Goal: Navigation & Orientation: Find specific page/section

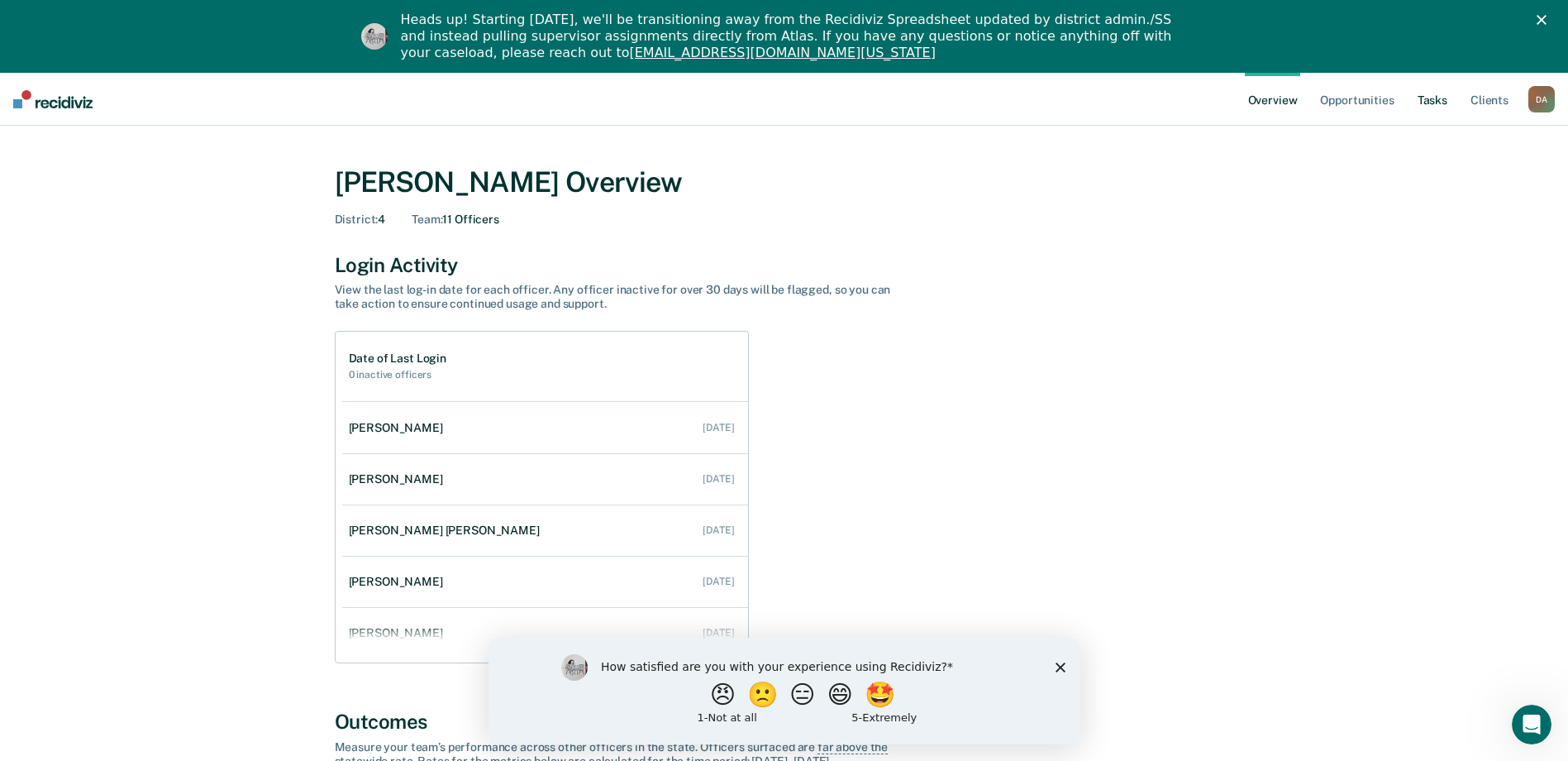
click at [1432, 99] on link "Tasks" at bounding box center [1433, 99] width 37 height 53
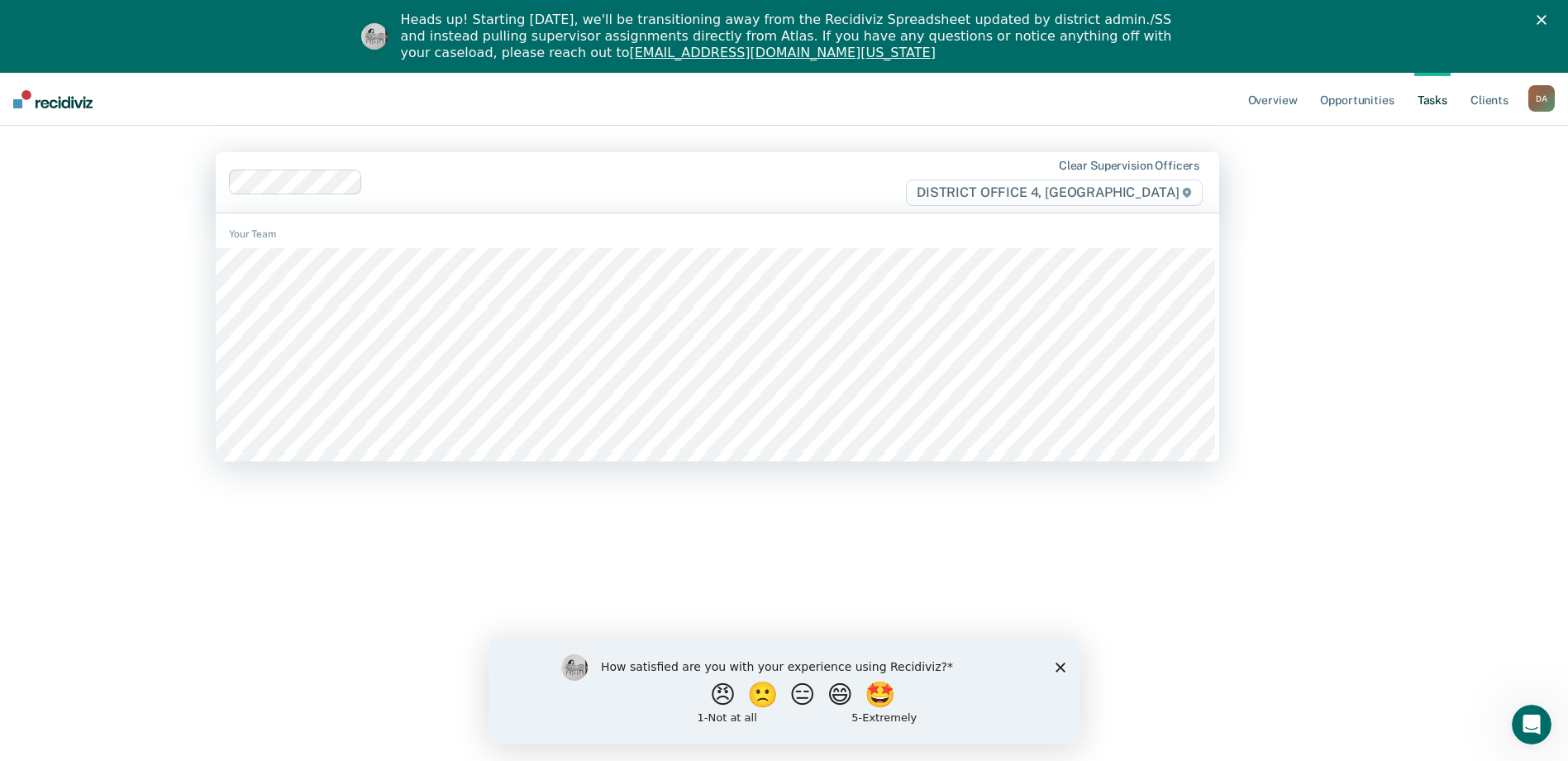
click at [1398, 329] on div "Overview Opportunities Tasks Client s Dobrev, Angel D A Profile How it works Go…" at bounding box center [784, 453] width 1568 height 761
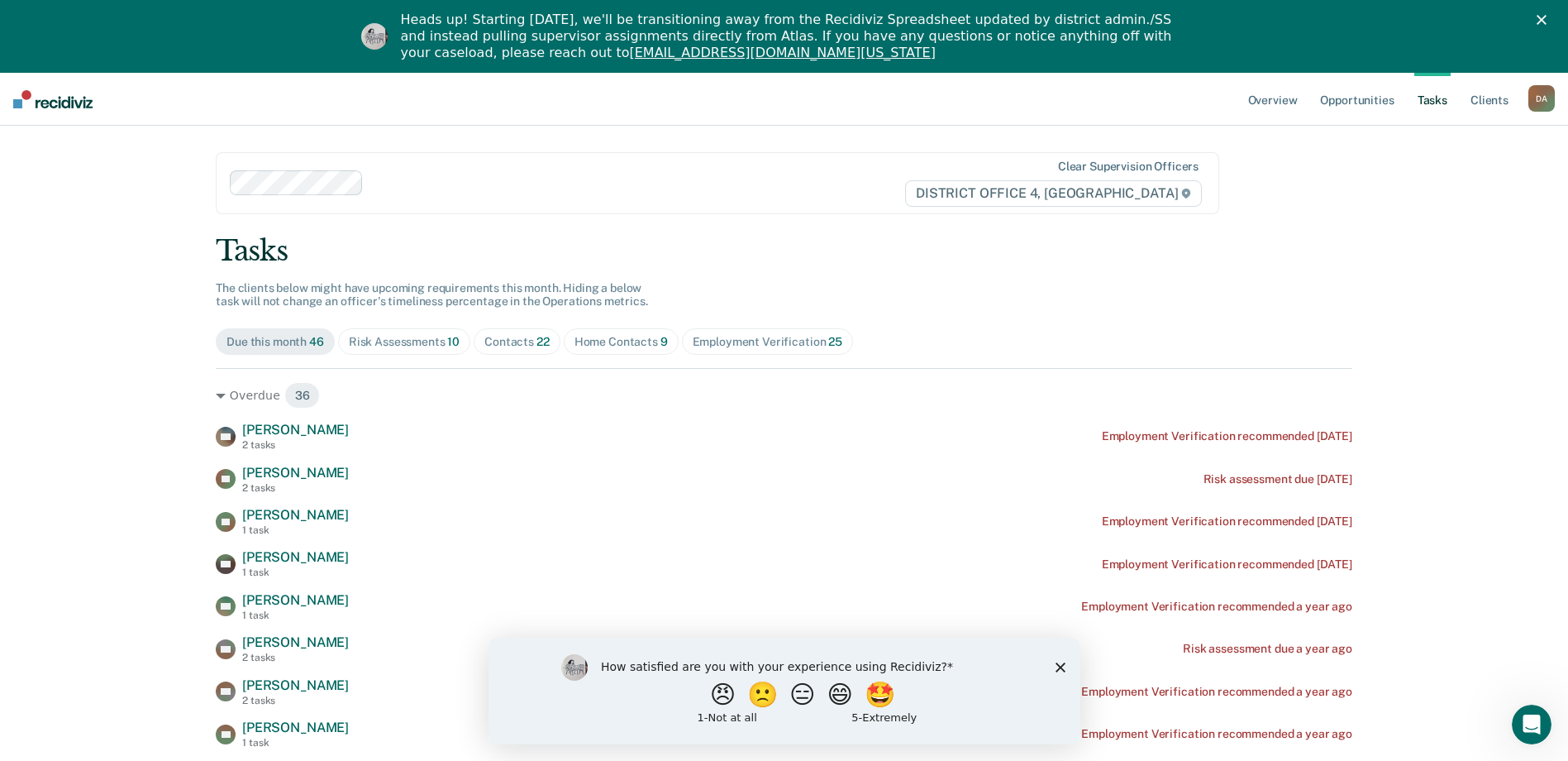
click at [1059, 666] on polygon "Close survey" at bounding box center [1060, 667] width 10 height 10
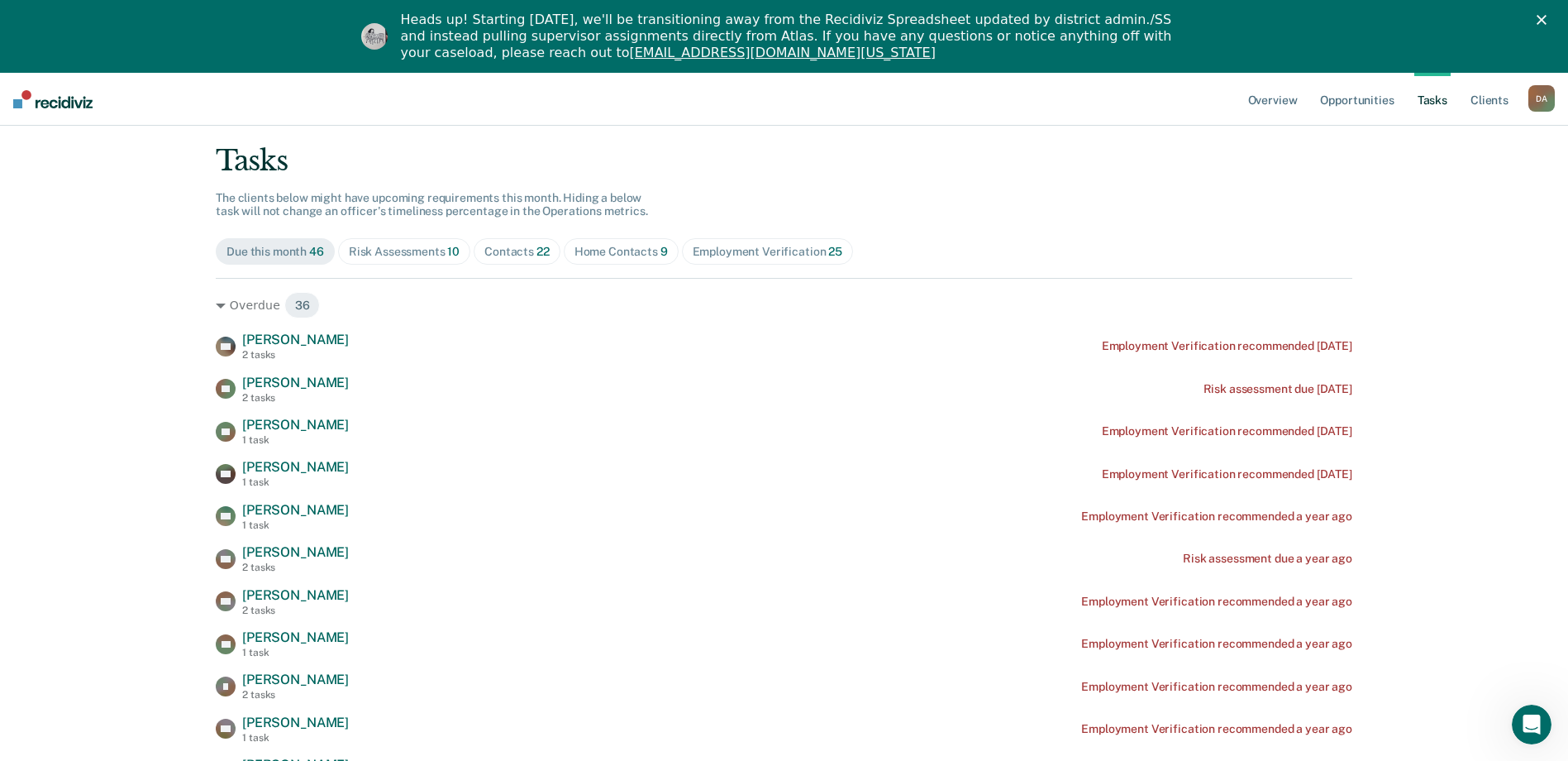
scroll to position [82, 0]
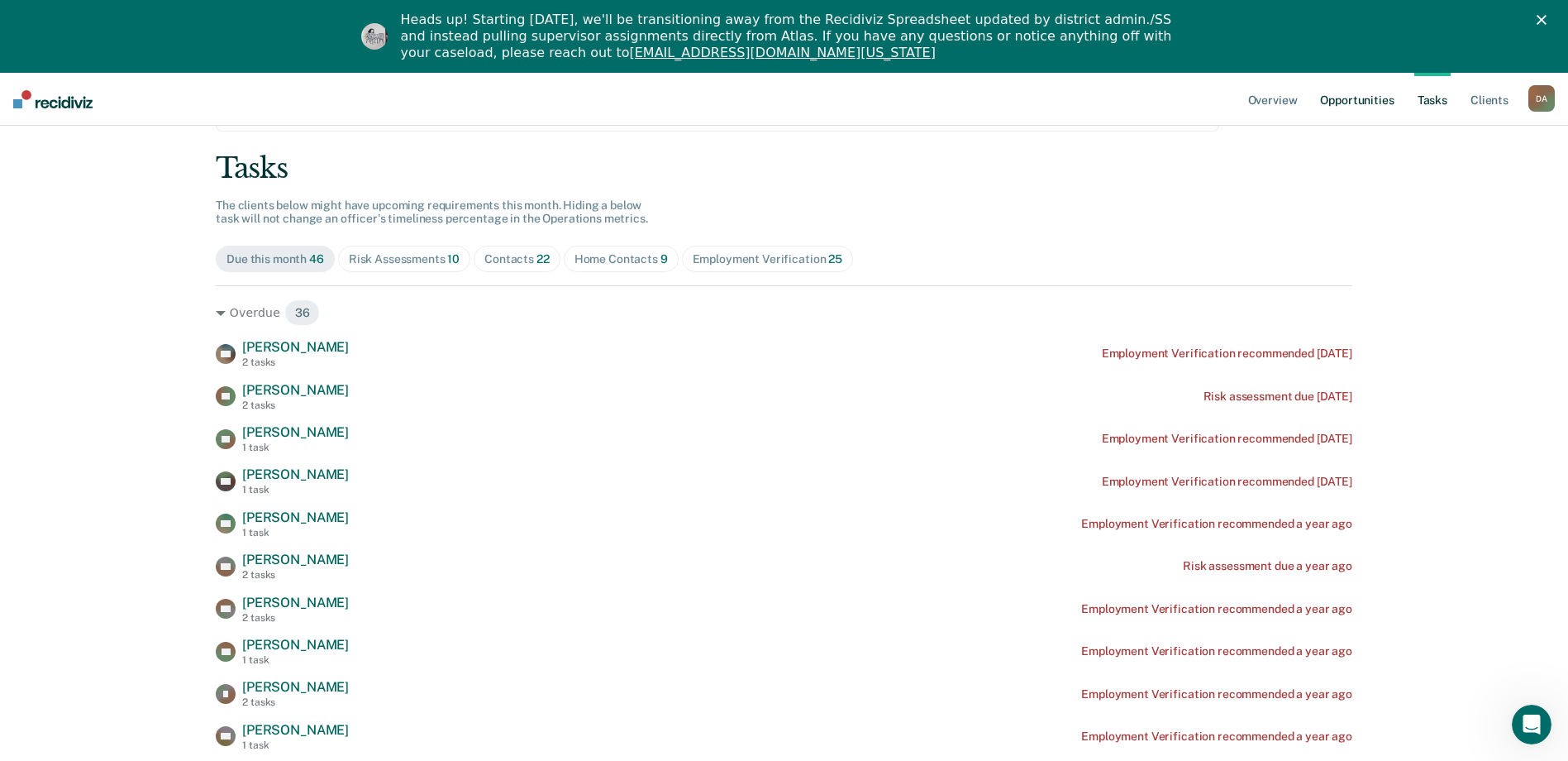
click at [1365, 99] on link "Opportunities" at bounding box center [1357, 99] width 80 height 53
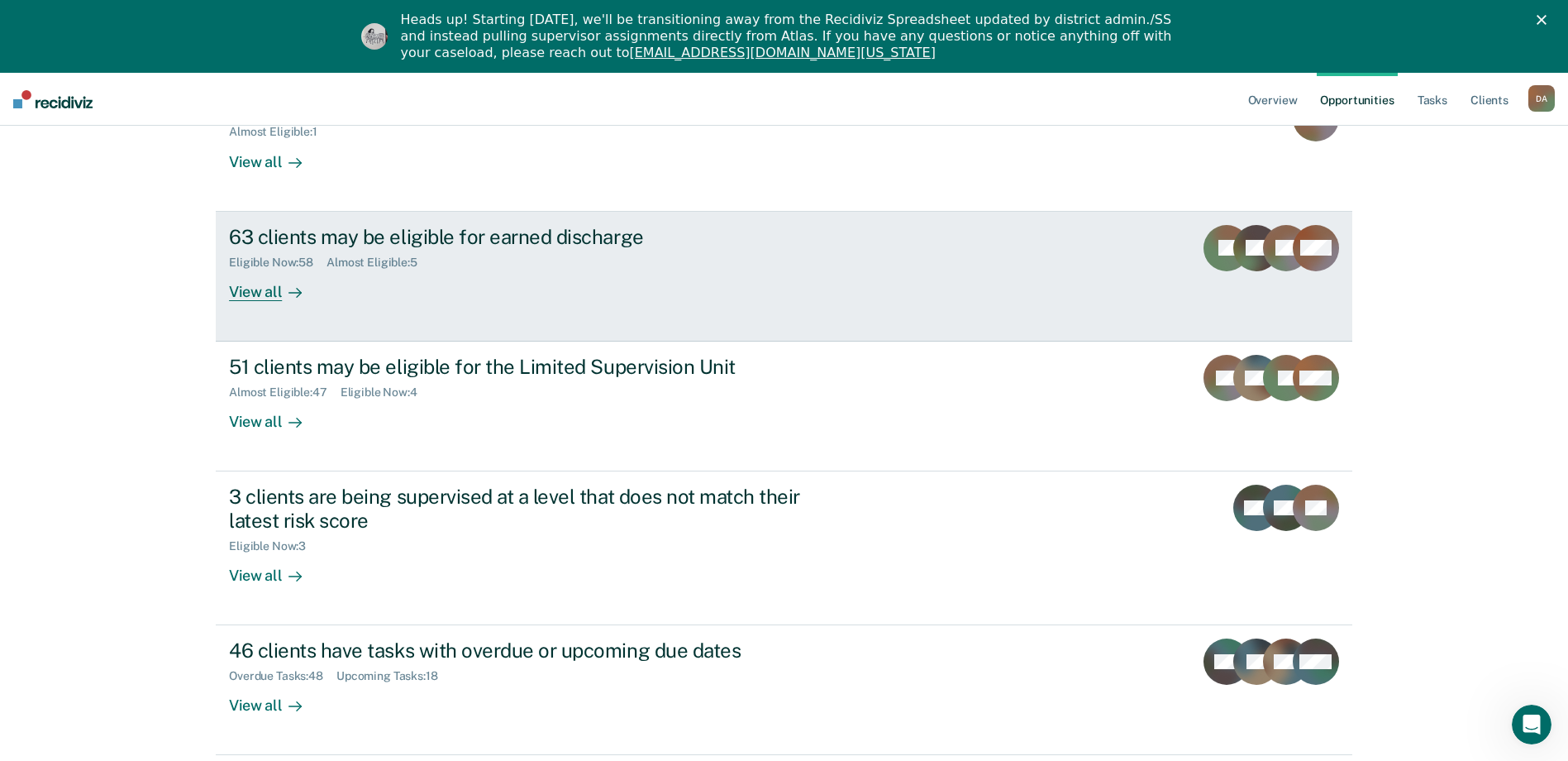
scroll to position [248, 0]
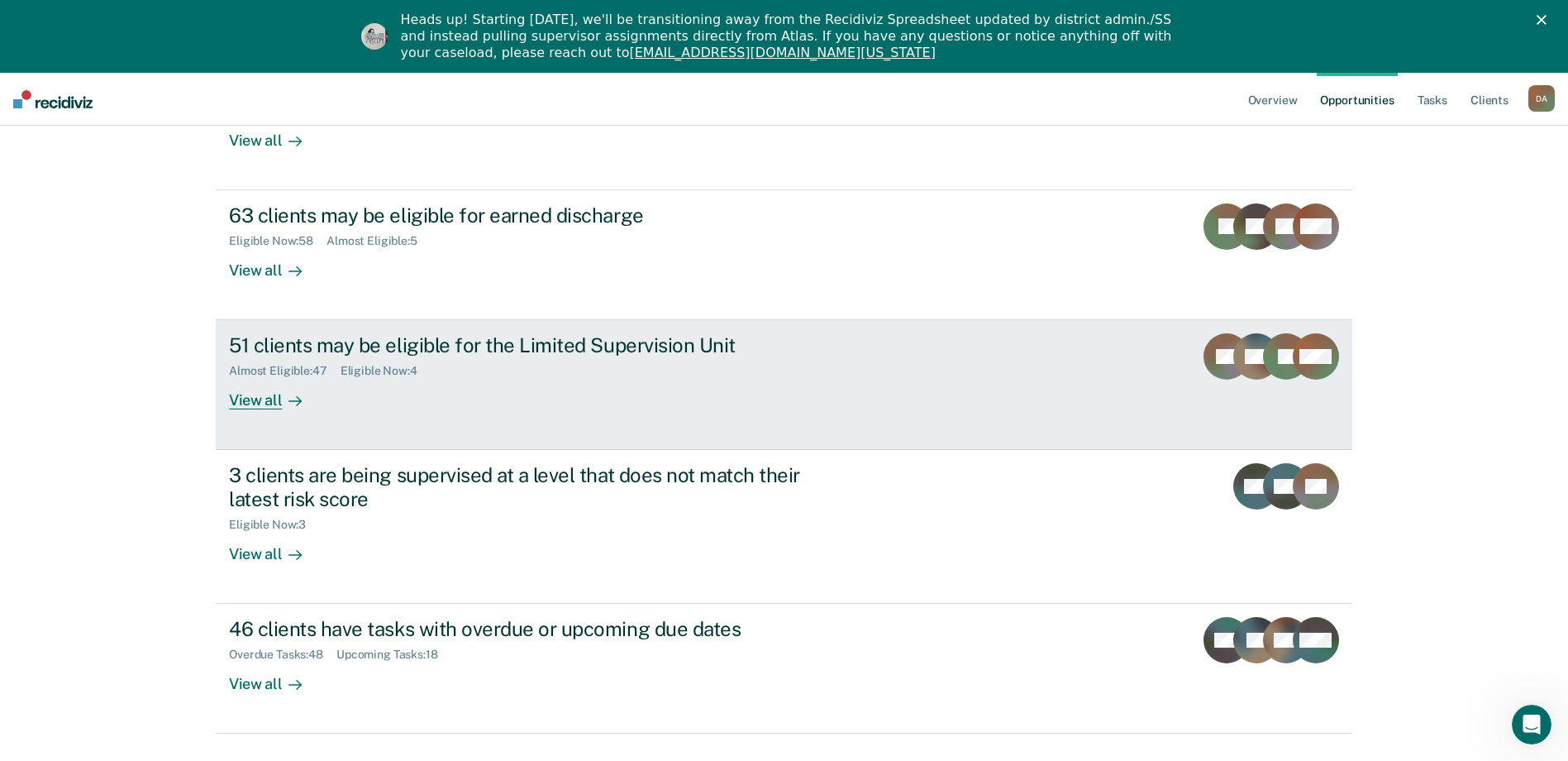
click at [252, 398] on div "View all" at bounding box center [275, 395] width 93 height 32
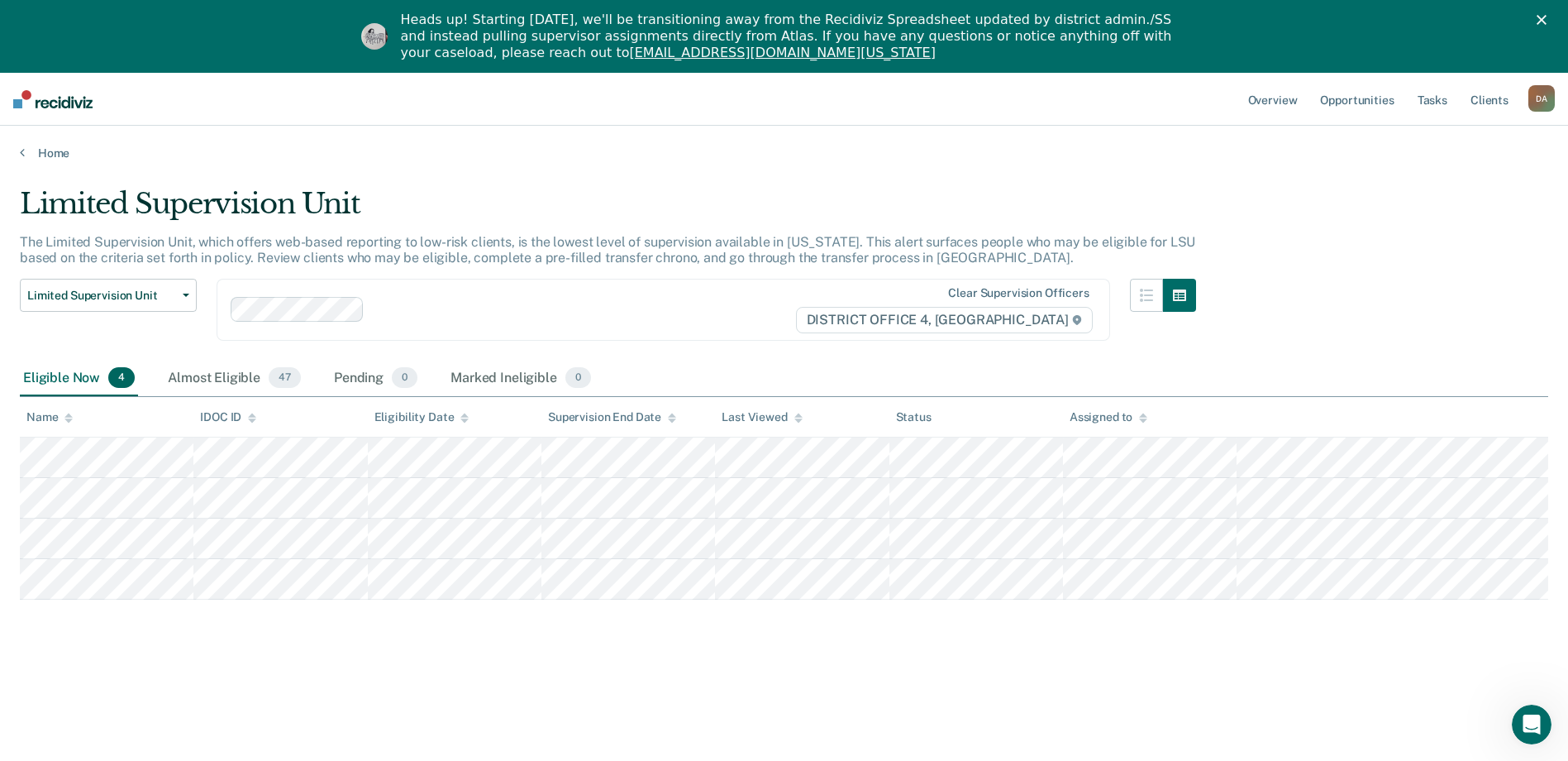
click at [1538, 104] on div "D A" at bounding box center [1542, 98] width 26 height 26
click at [1441, 177] on link "Go to Operations" at bounding box center [1475, 181] width 133 height 14
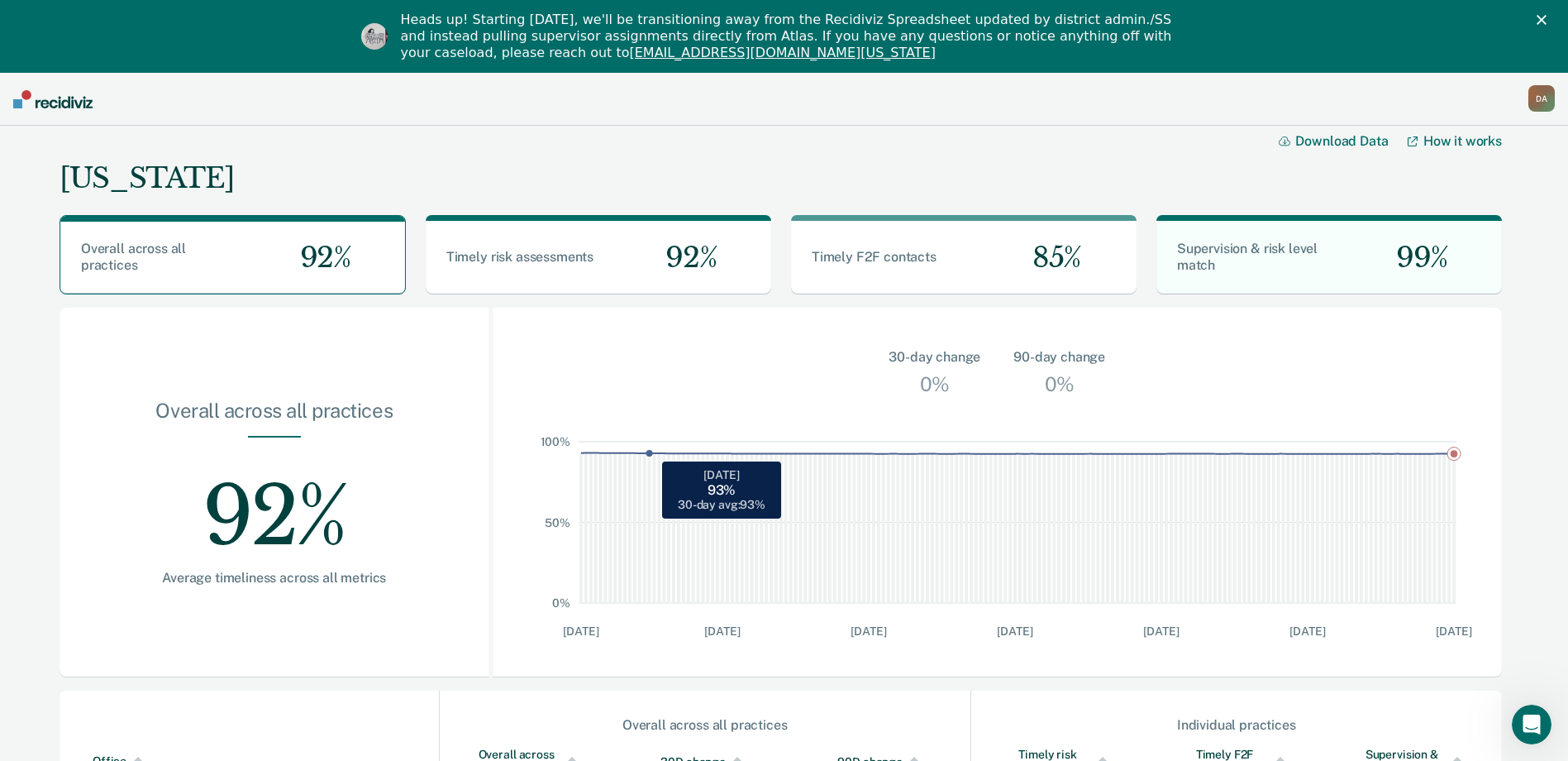
scroll to position [466, 0]
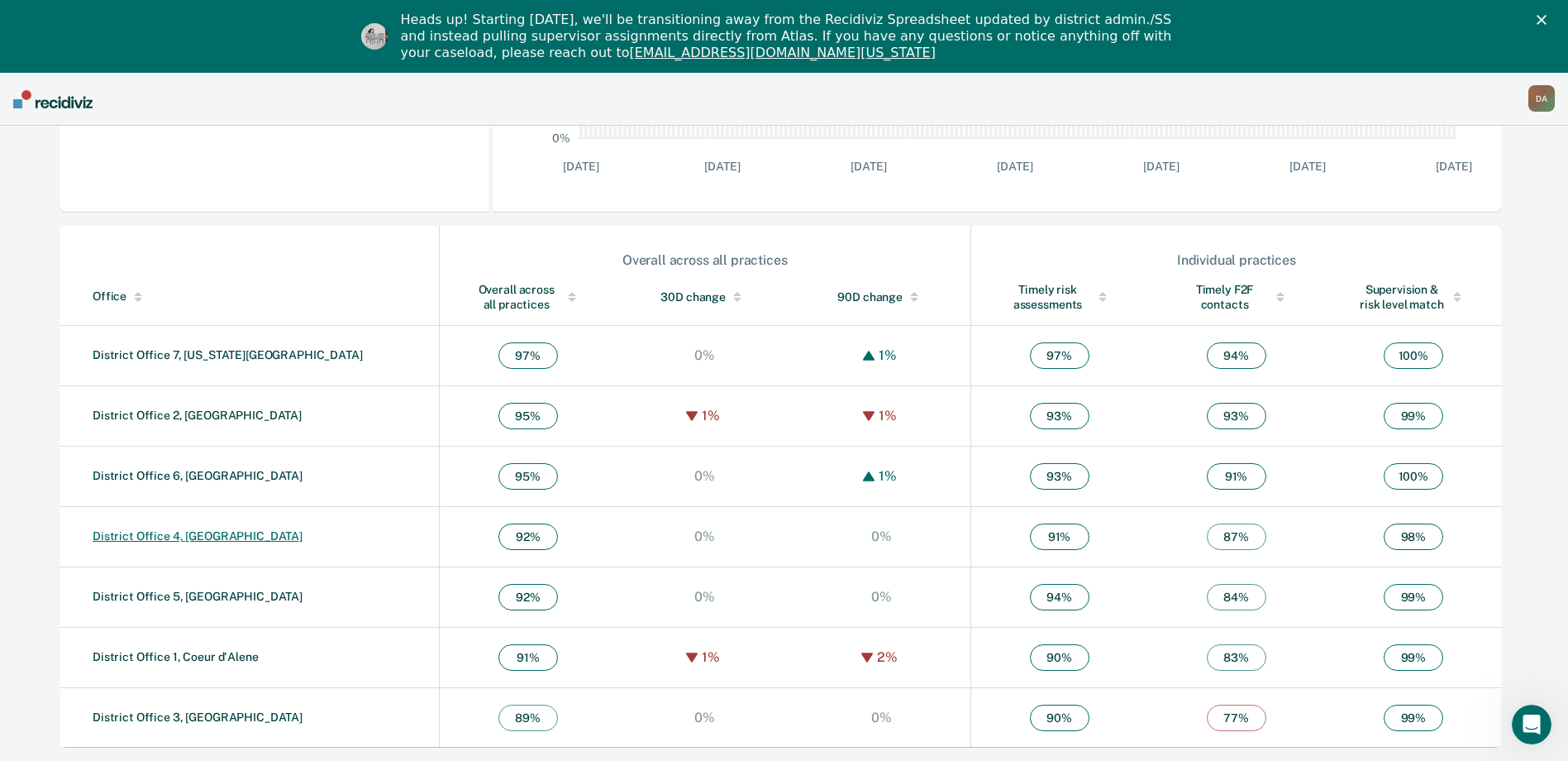
click at [179, 535] on link "District Office 4, [GEOGRAPHIC_DATA]" at bounding box center [197, 537] width 210 height 14
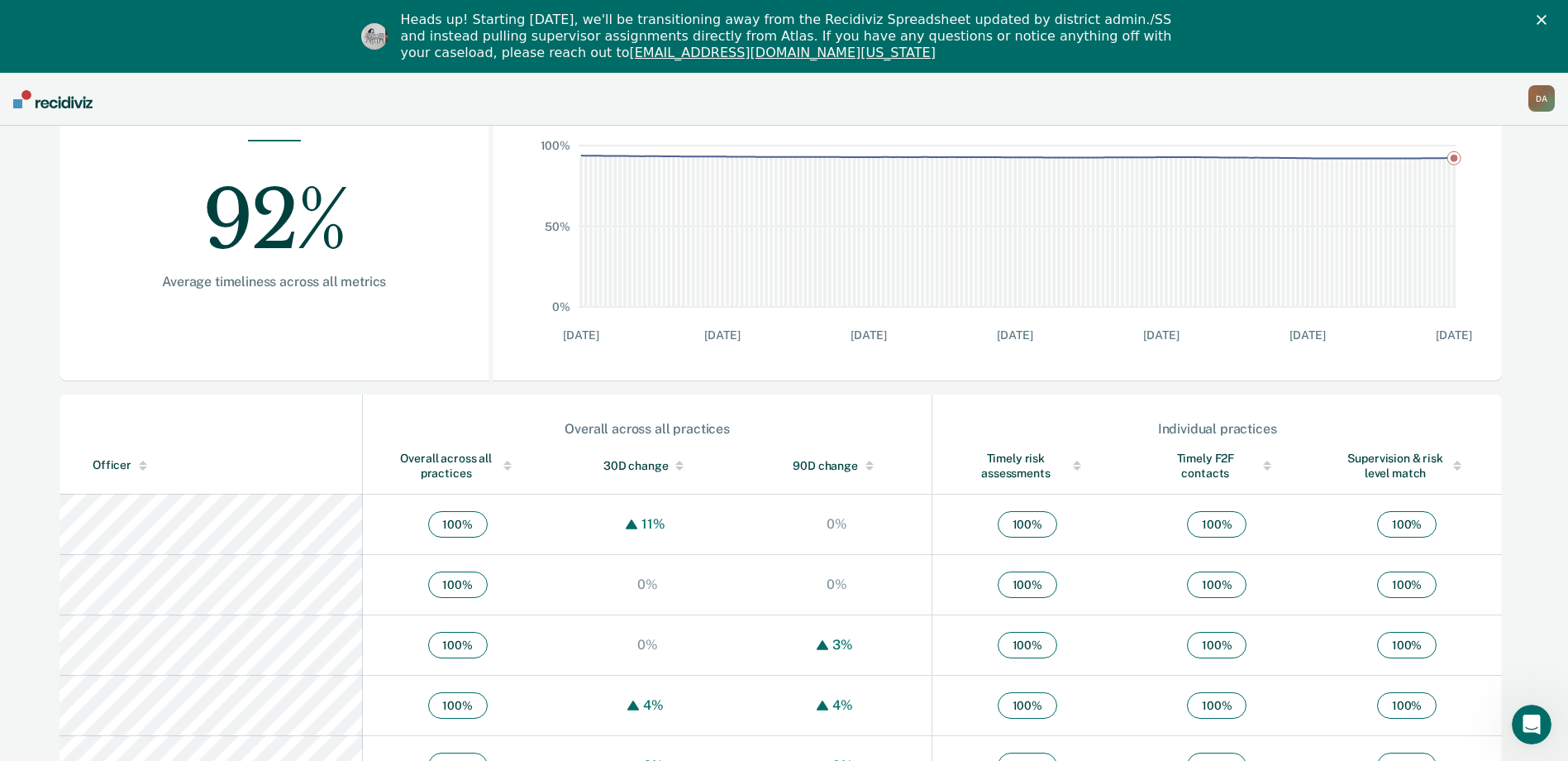
scroll to position [166, 0]
